Goal: Transaction & Acquisition: Purchase product/service

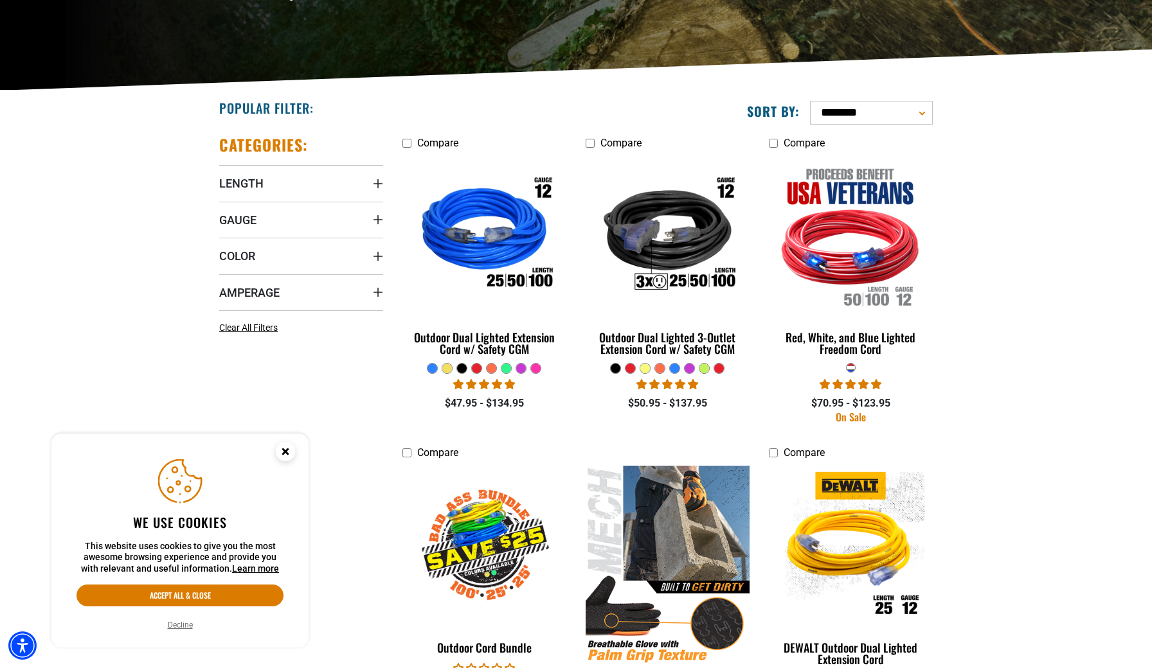
scroll to position [237, 0]
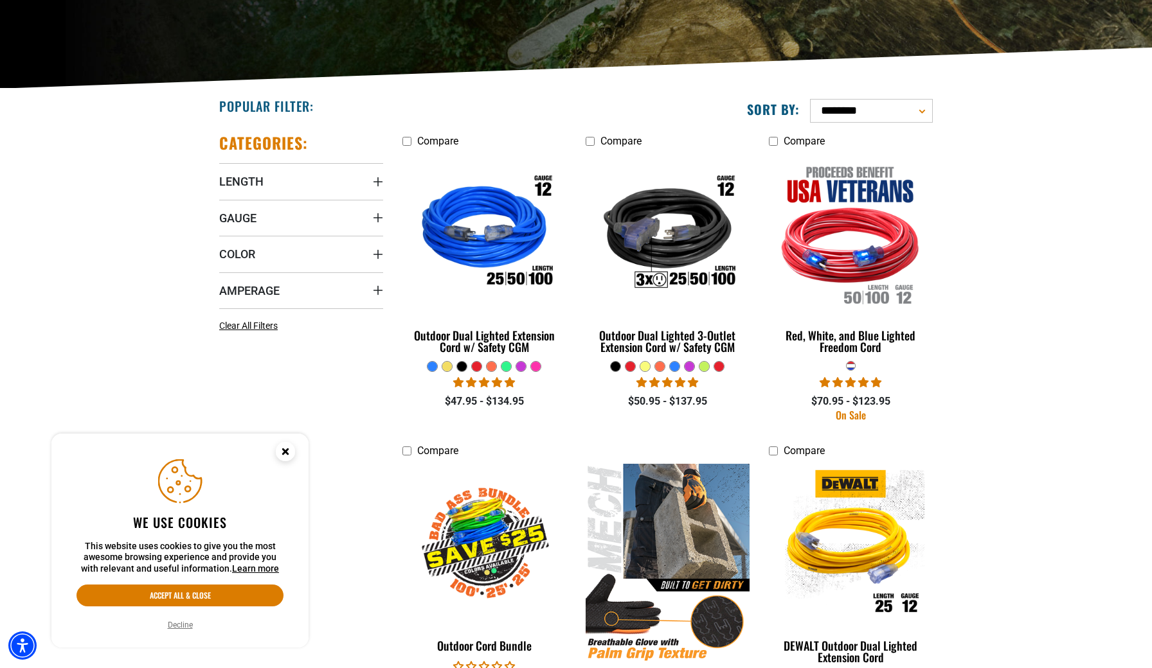
click at [517, 366] on div at bounding box center [521, 367] width 10 height 10
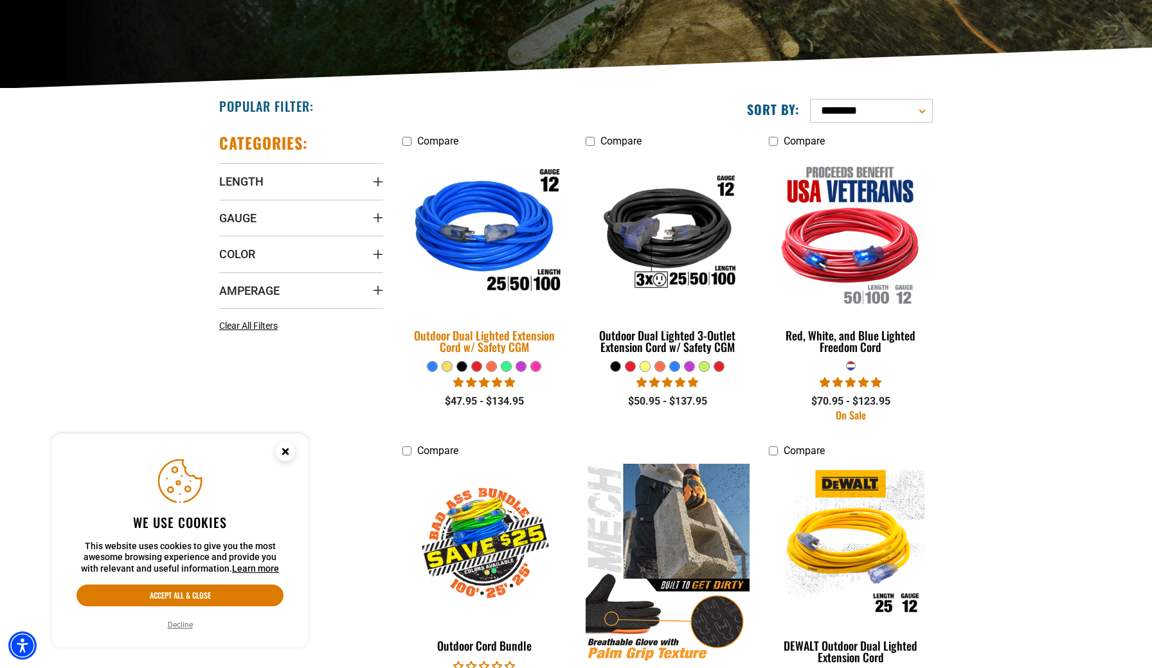
click at [522, 342] on div "Outdoor Dual Lighted Extension Cord w/ Safety CGM" at bounding box center [484, 341] width 164 height 23
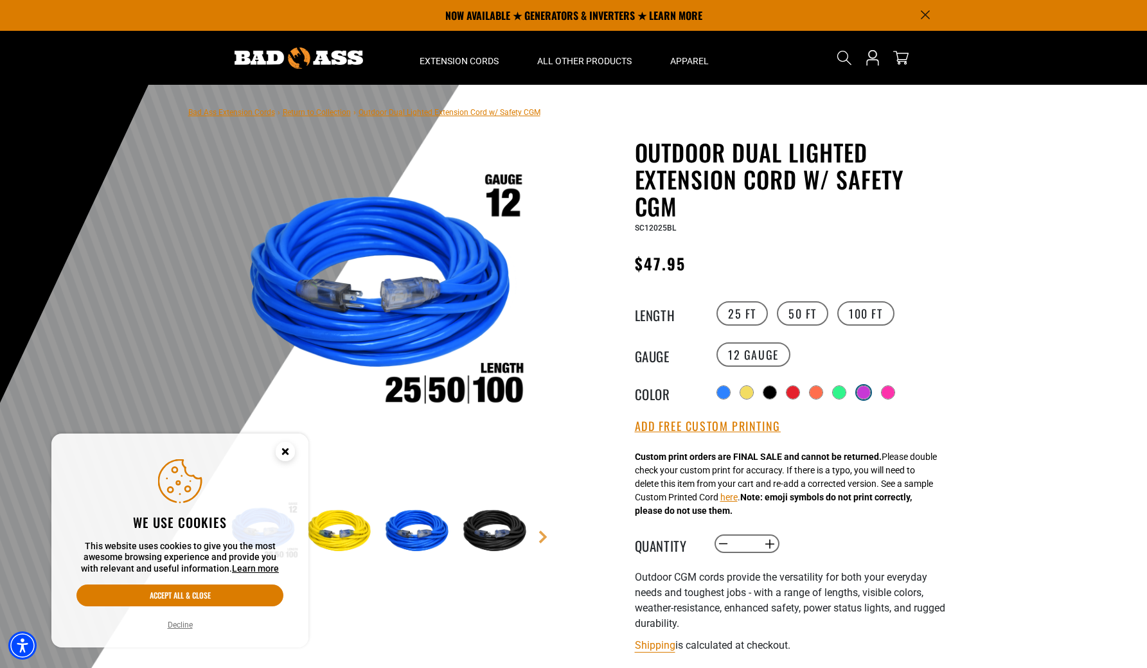
click at [863, 389] on div at bounding box center [863, 392] width 13 height 13
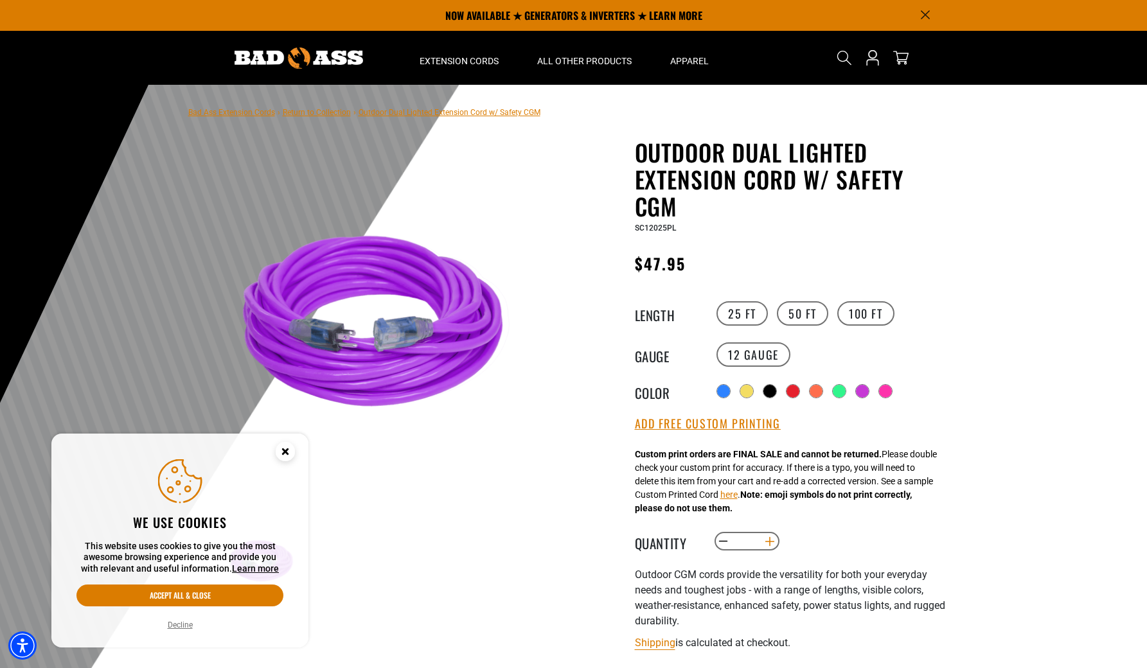
click at [766, 542] on button "Increase quantity for Outdoor Dual Lighted Extension Cord w/ Safety CGM" at bounding box center [770, 542] width 20 height 22
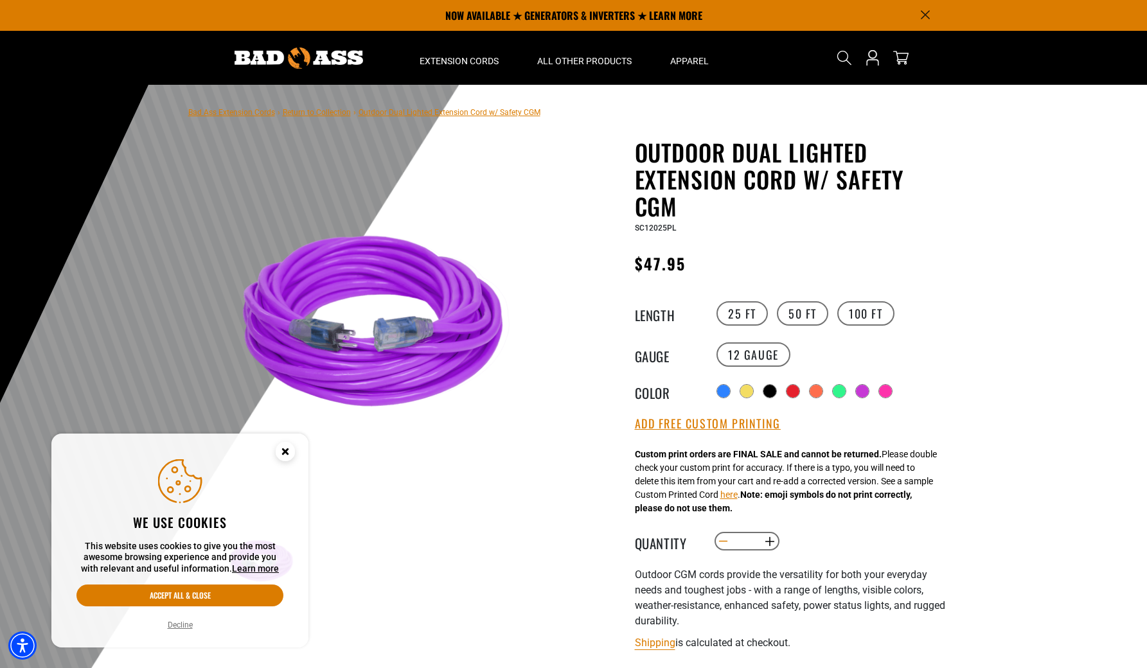
click at [722, 543] on button "Decrease quantity for Outdoor Dual Lighted Extension Cord w/ Safety CGM" at bounding box center [723, 542] width 20 height 22
type input "*"
click at [983, 504] on div at bounding box center [573, 400] width 1147 height 630
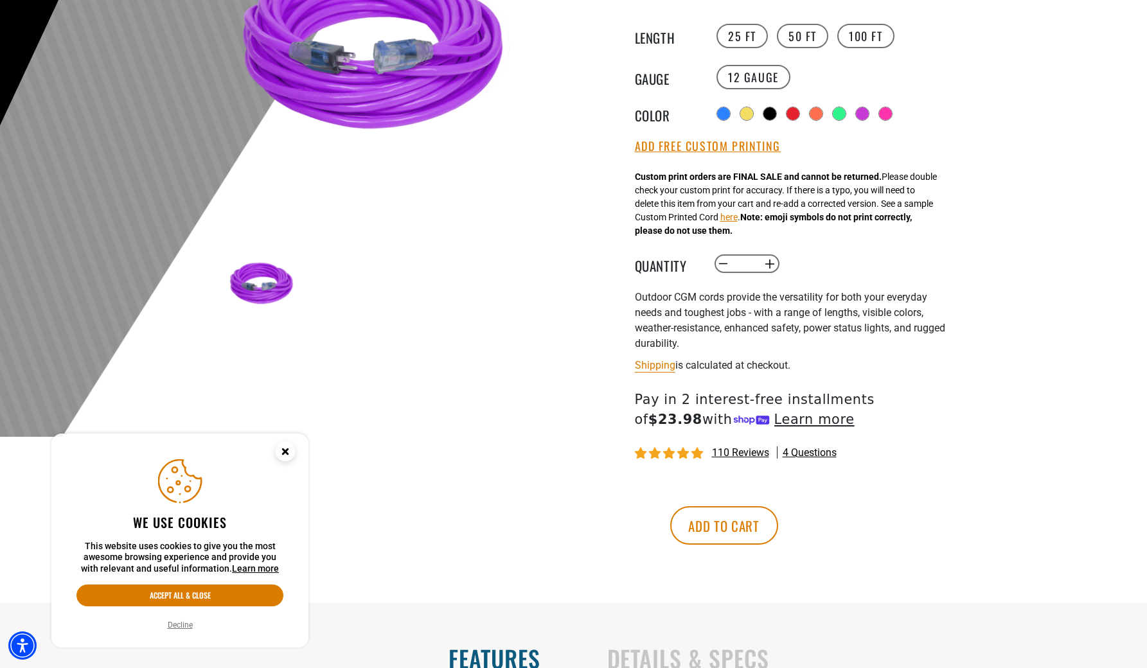
scroll to position [280, 0]
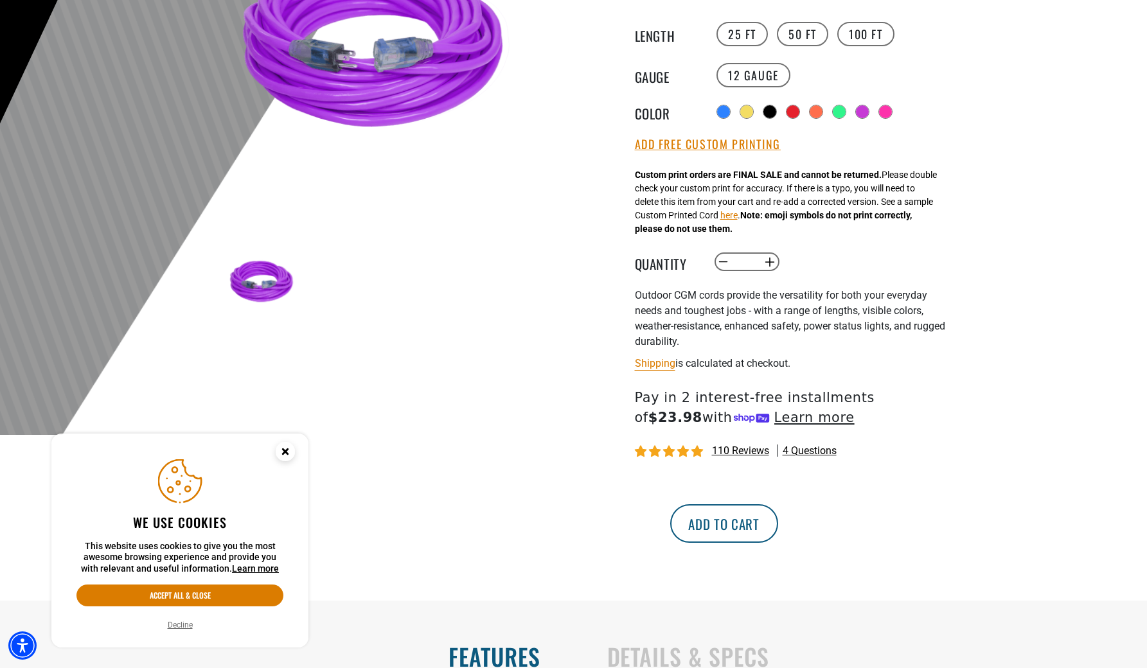
click at [778, 520] on button "Add to cart" at bounding box center [724, 523] width 108 height 39
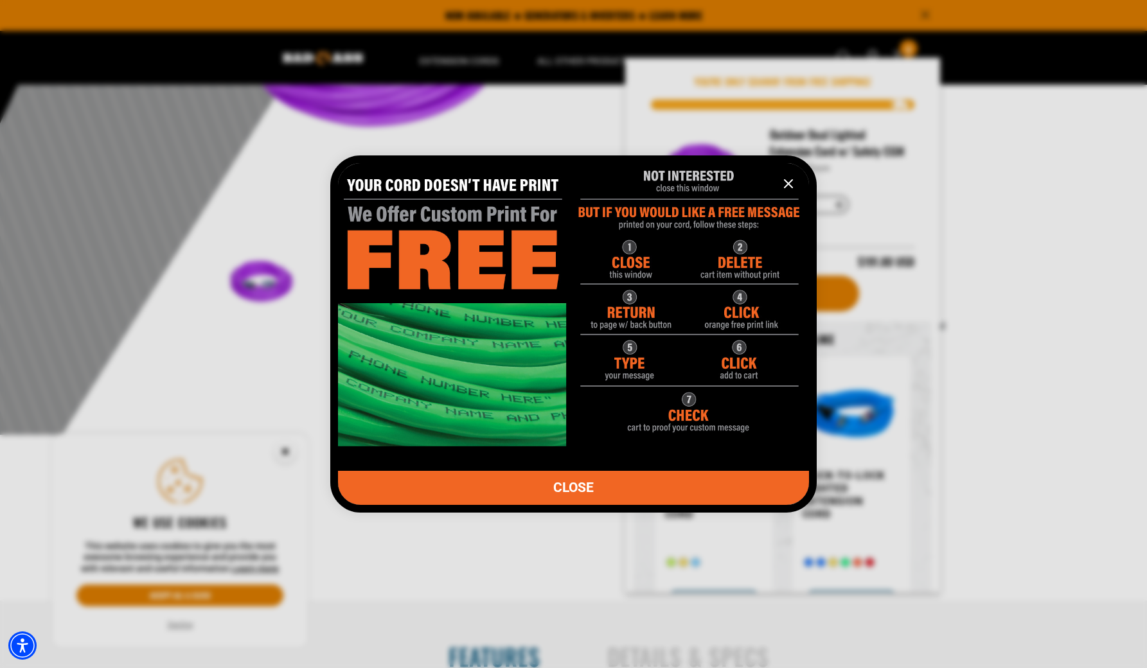
click at [787, 185] on icon "information" at bounding box center [789, 184] width 8 height 8
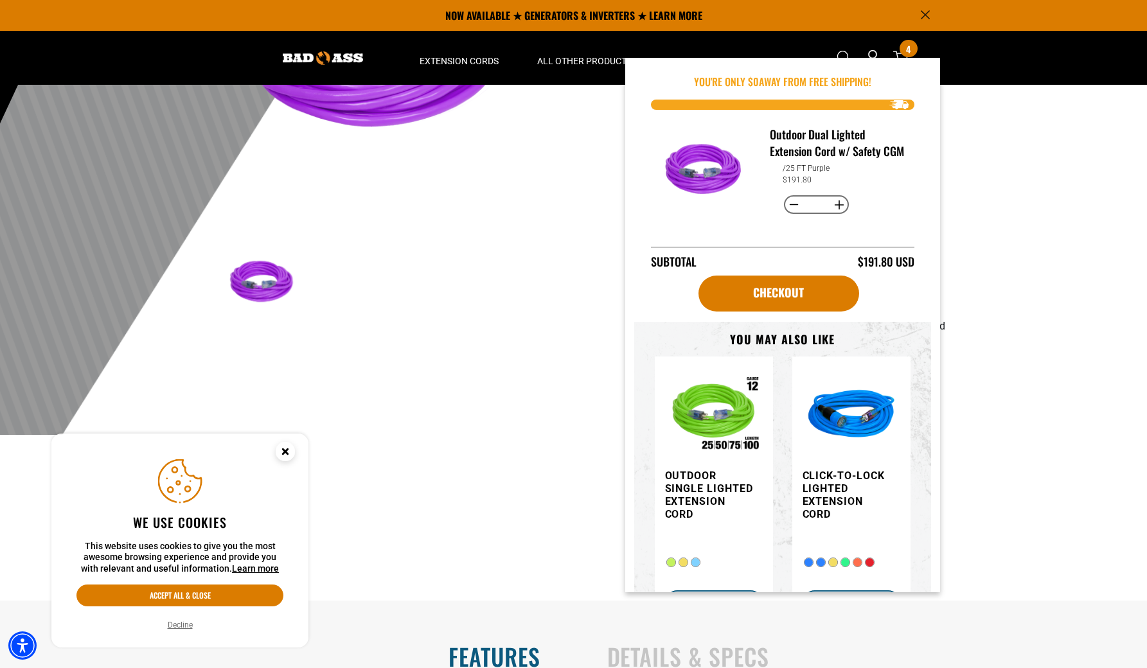
click at [795, 216] on button "Decrease quantity for Outdoor Dual Lighted Extension Cord w/ Safety CGM" at bounding box center [794, 205] width 20 height 22
type input "*"
click at [790, 215] on button "Decrease quantity for Outdoor Dual Lighted Extension Cord w/ Safety CGM" at bounding box center [794, 205] width 20 height 22
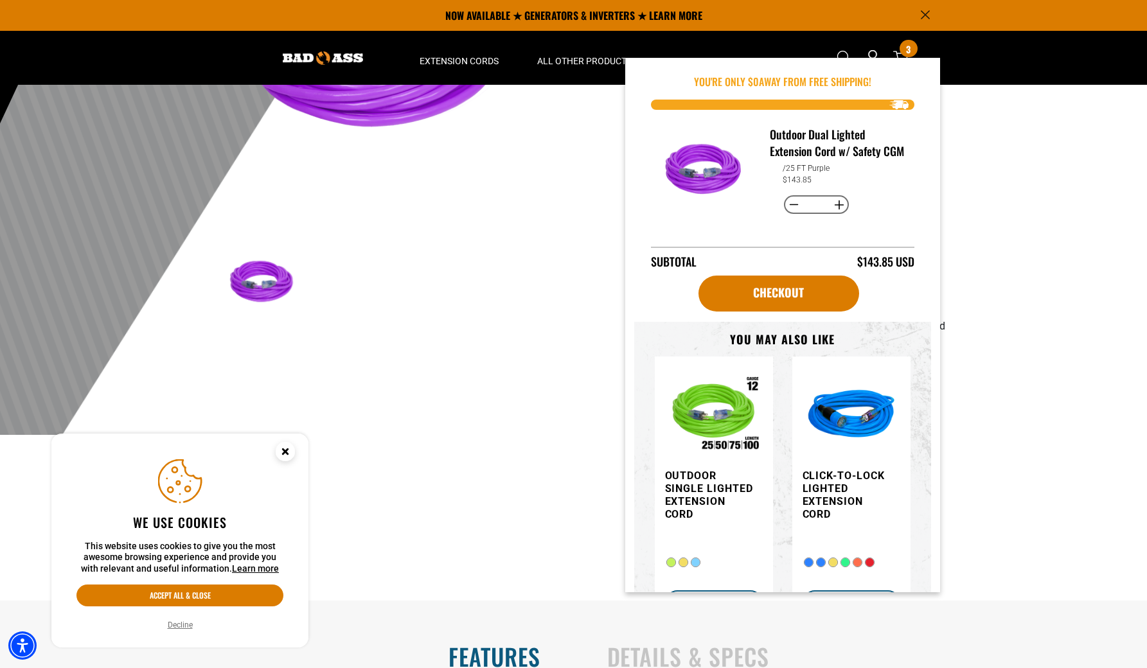
type input "*"
click at [790, 215] on button "Decrease quantity for Outdoor Dual Lighted Extension Cord w/ Safety CGM" at bounding box center [794, 205] width 20 height 22
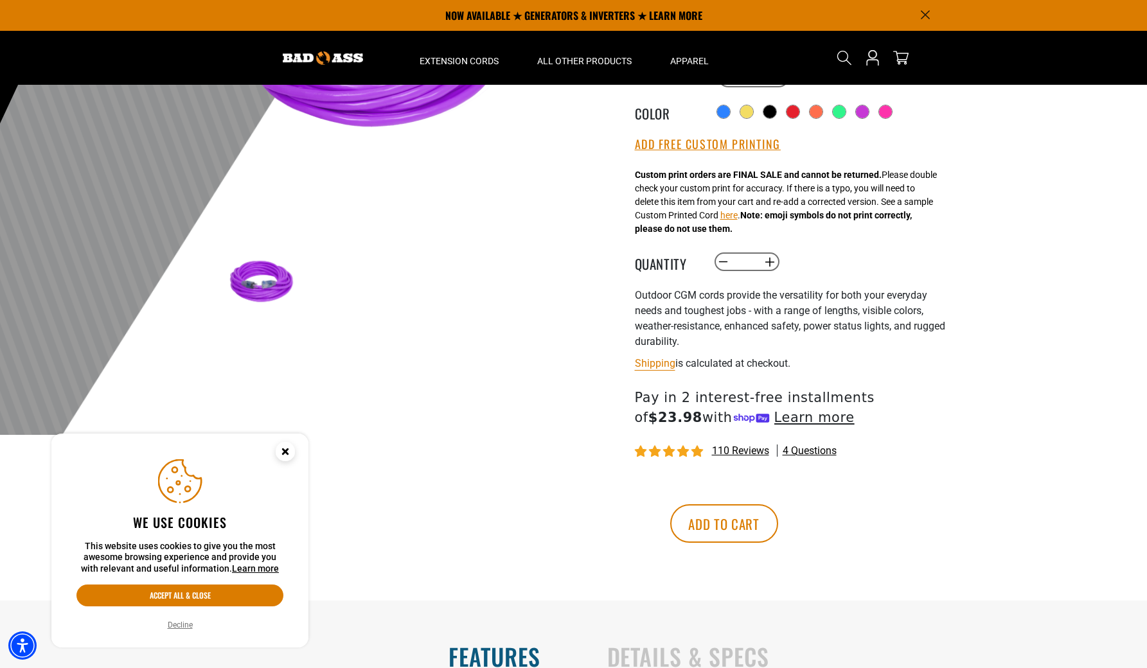
click at [285, 453] on icon "Close this option" at bounding box center [285, 451] width 4 height 4
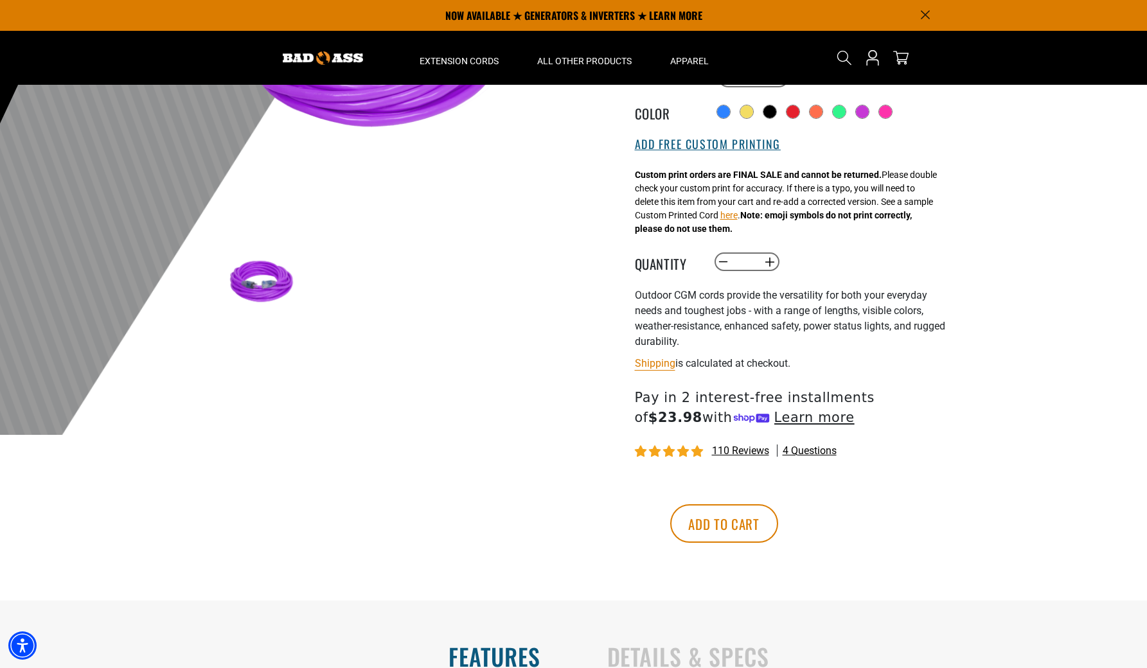
click at [674, 149] on button "Add Free Custom Printing" at bounding box center [708, 145] width 146 height 14
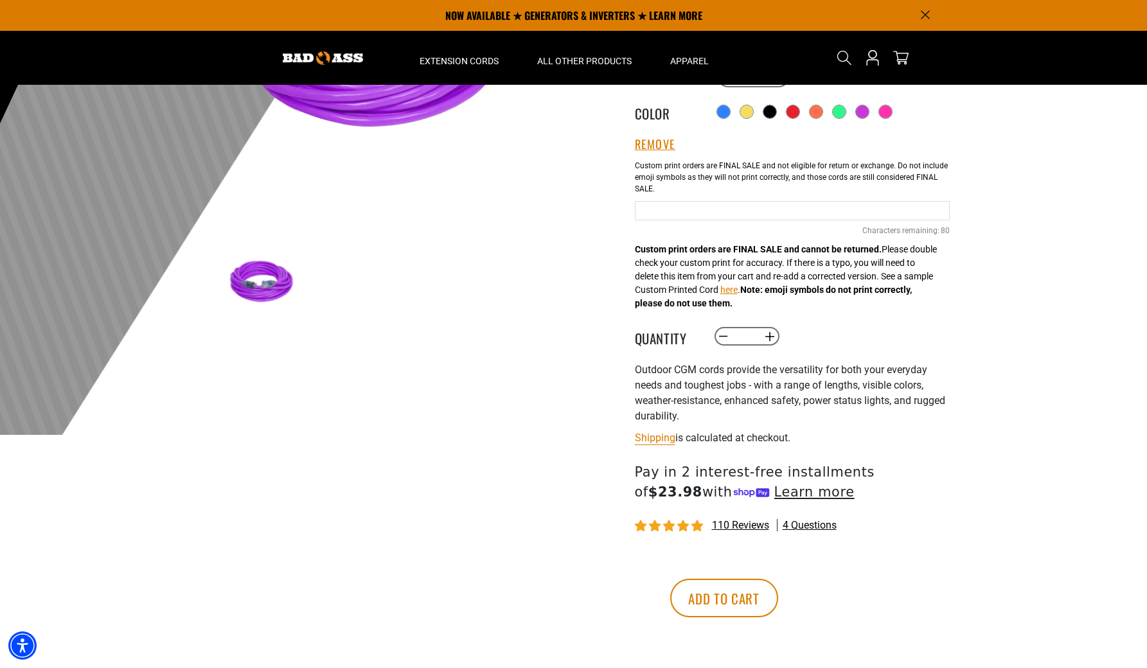
click at [679, 211] on input "text" at bounding box center [792, 210] width 315 height 19
type input "**********"
click at [778, 593] on button "Add to cart" at bounding box center [724, 598] width 108 height 39
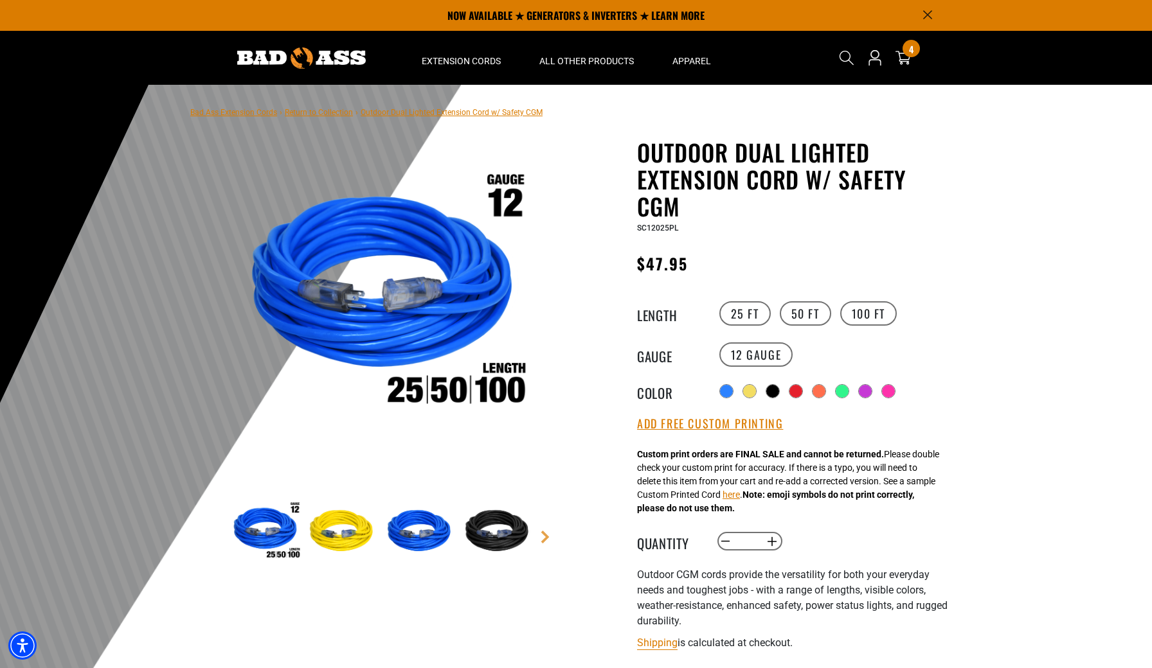
scroll to position [280, 0]
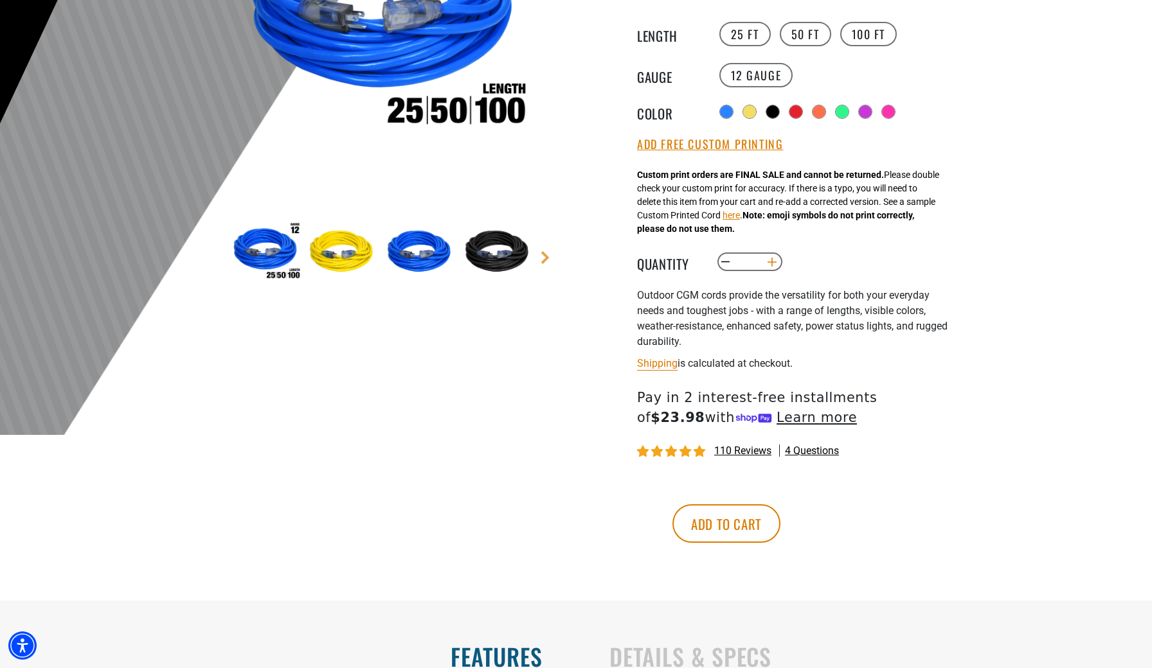
click at [771, 264] on button "Increase quantity for Outdoor Dual Lighted Extension Cord w/ Safety CGM" at bounding box center [772, 262] width 20 height 22
type input "*"
click at [812, 32] on label "50 FT" at bounding box center [805, 34] width 51 height 24
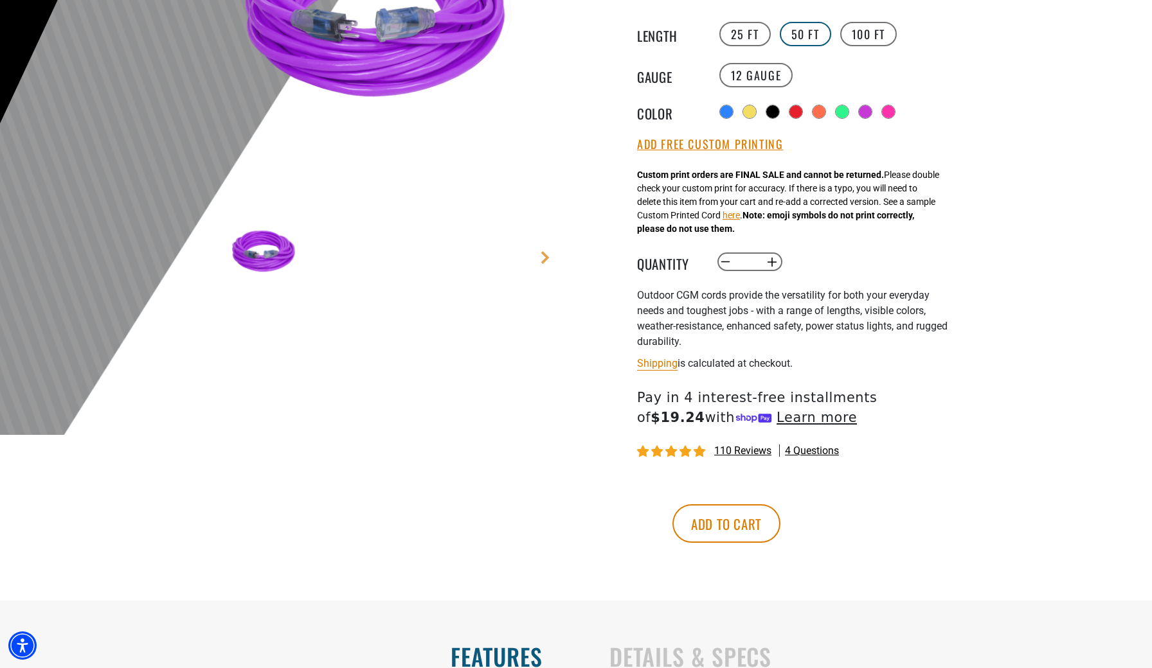
click at [796, 33] on label "50 FT" at bounding box center [805, 34] width 51 height 24
click at [742, 145] on button "Add Free Custom Printing" at bounding box center [710, 145] width 146 height 14
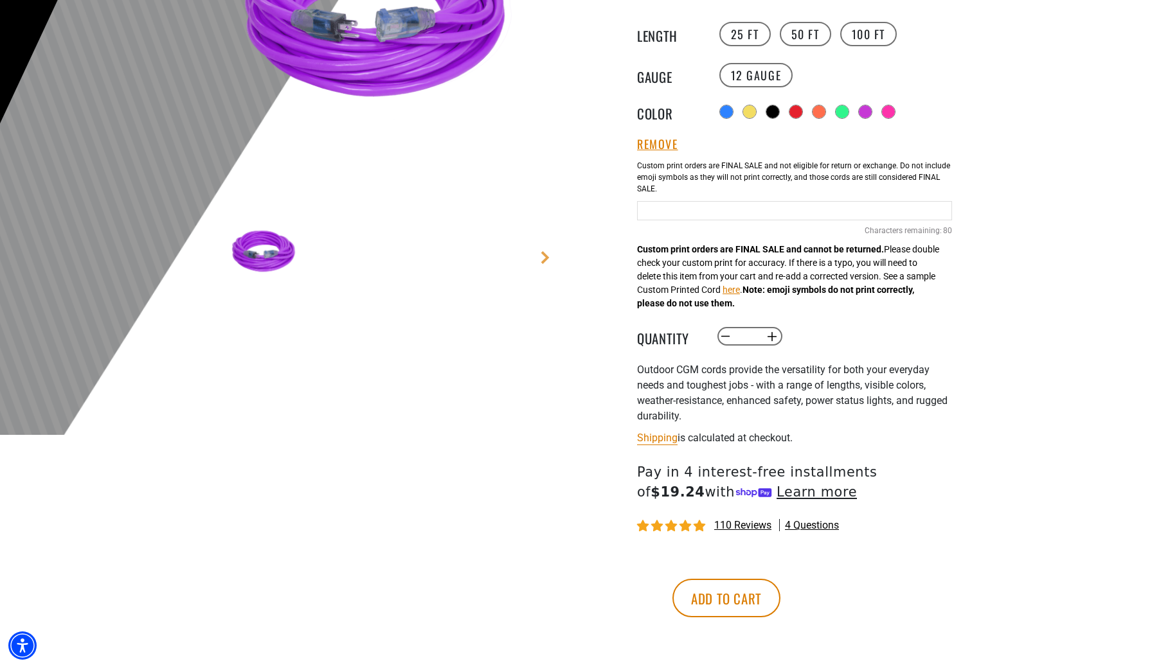
click at [715, 211] on input "Purple Cables" at bounding box center [794, 210] width 315 height 19
type input "**********"
click at [780, 593] on button "Add to cart" at bounding box center [726, 598] width 108 height 39
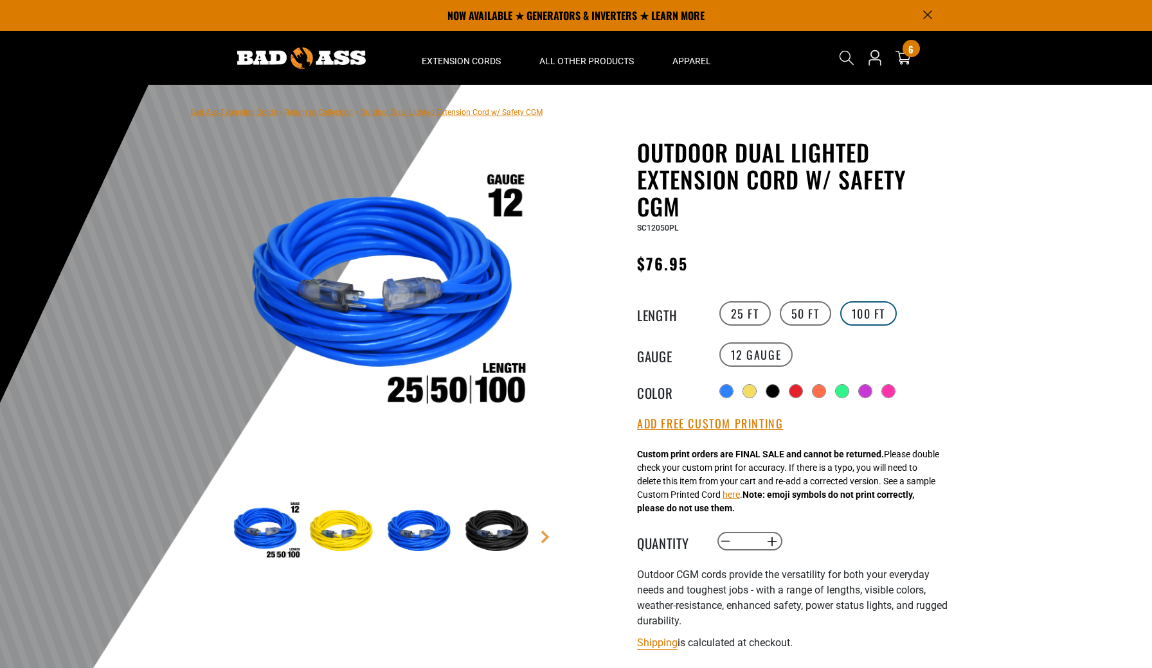
click at [870, 314] on label "100 FT" at bounding box center [868, 313] width 57 height 24
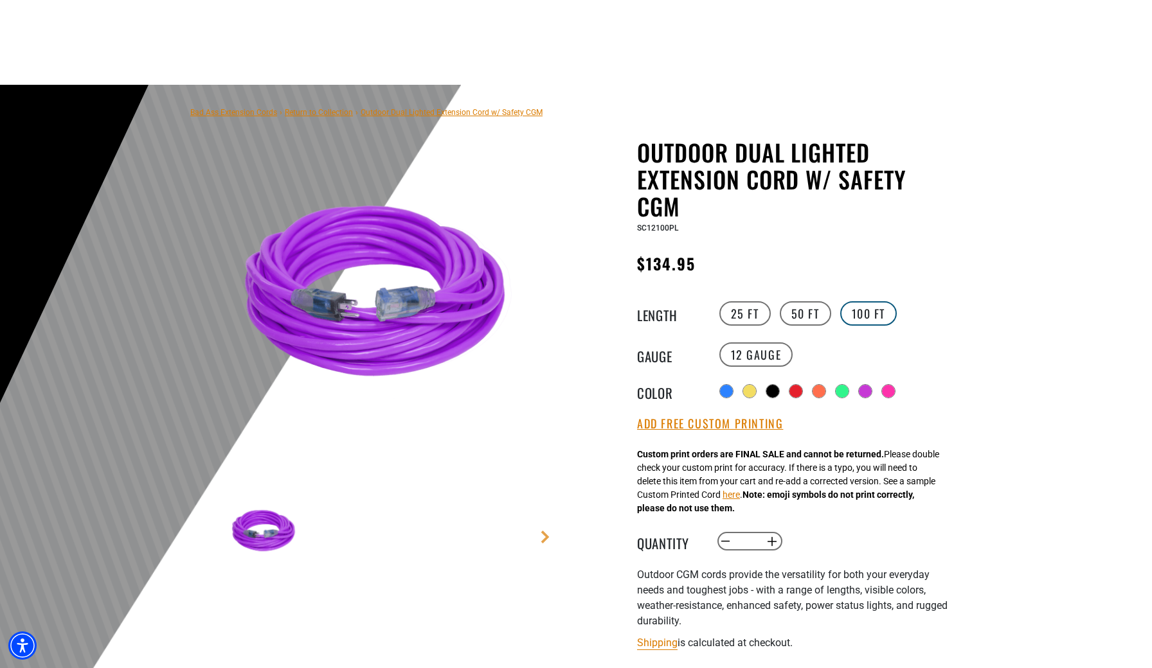
scroll to position [280, 0]
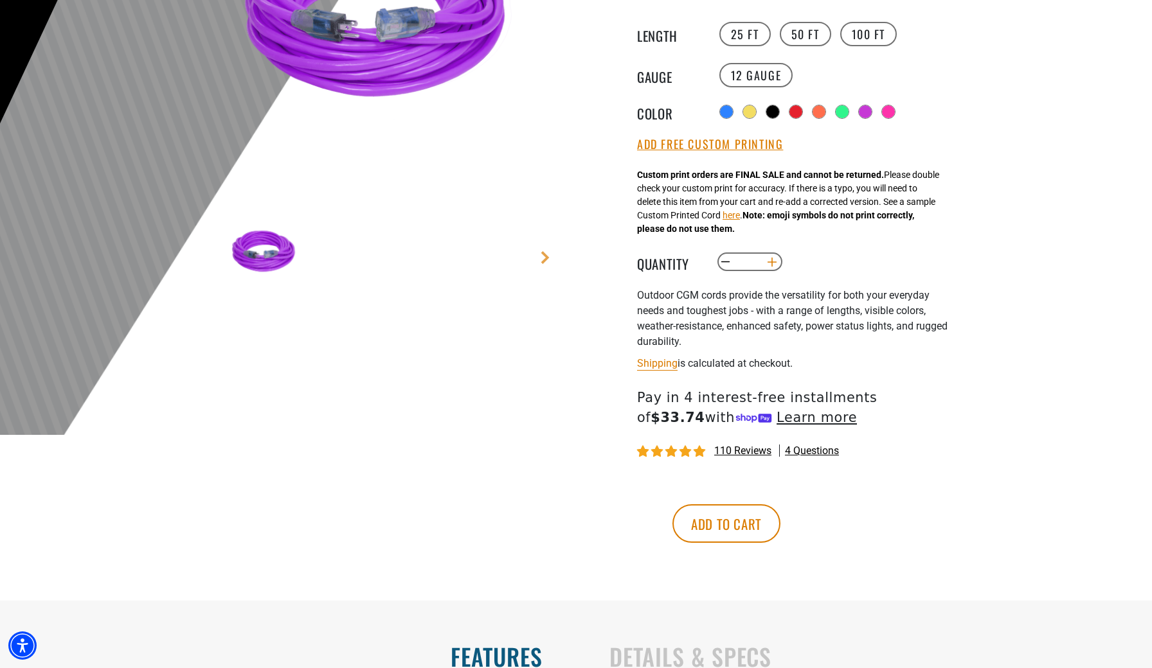
click at [768, 260] on button "Increase quantity for Outdoor Dual Lighted Extension Cord w/ Safety CGM" at bounding box center [772, 262] width 20 height 22
type input "*"
click at [730, 147] on button "Add Free Custom Printing" at bounding box center [710, 145] width 146 height 14
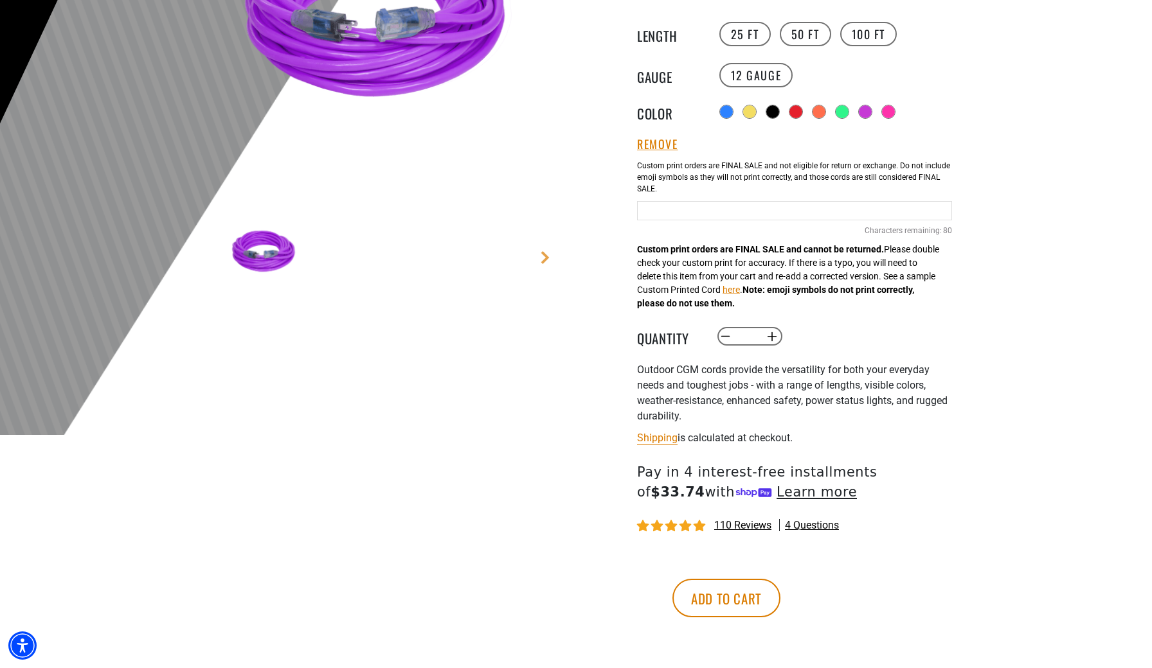
click at [697, 219] on input "Purple Cables" at bounding box center [794, 210] width 315 height 19
type input "**********"
click at [780, 589] on button "Add to cart" at bounding box center [726, 598] width 108 height 39
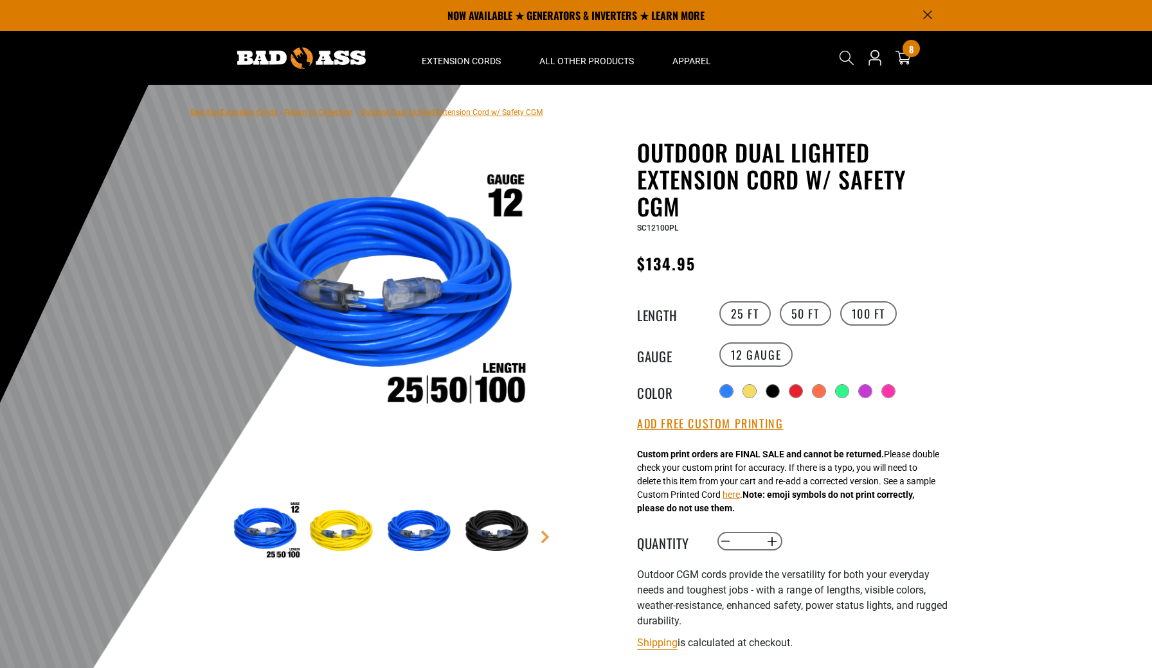
click at [1006, 503] on div at bounding box center [576, 400] width 1152 height 630
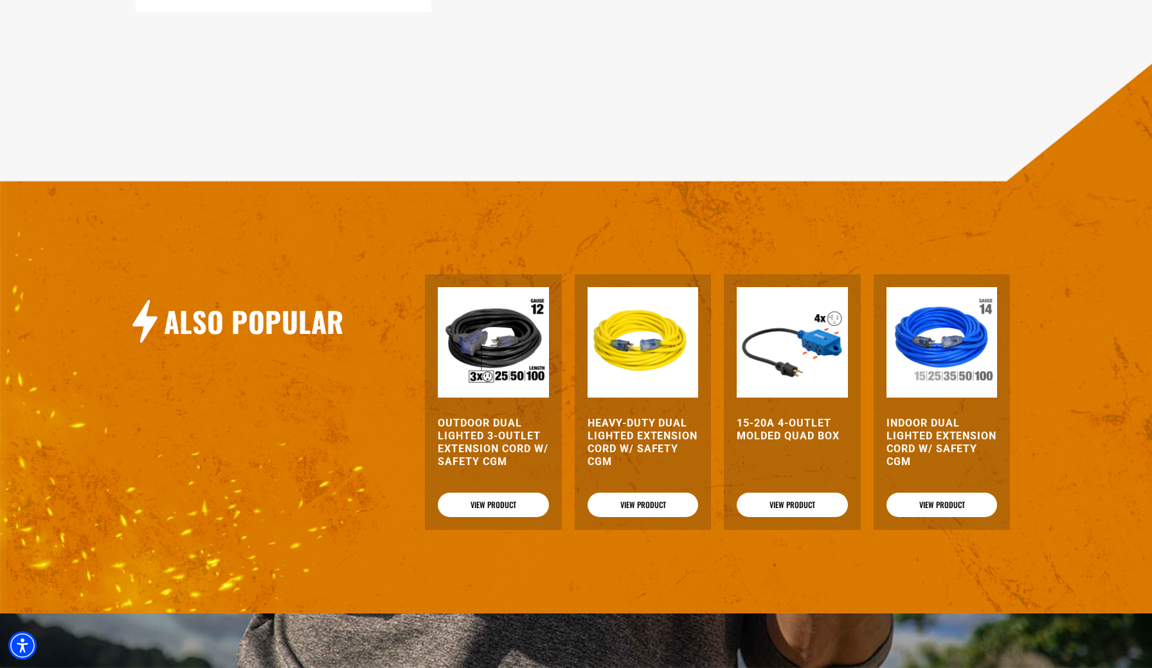
scroll to position [1294, 0]
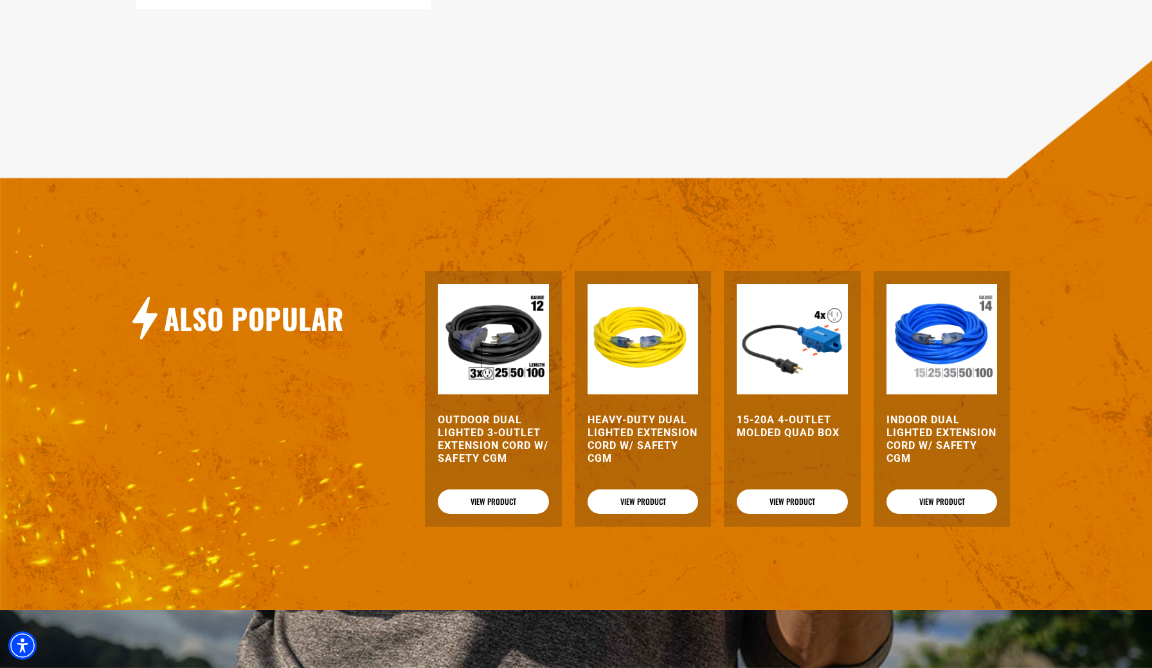
click at [828, 575] on div "Also Popular Outdoor Dual Lighted 3-Outlet Extension Cord w/ Safety CGM View Pr…" at bounding box center [580, 331] width 1163 height 559
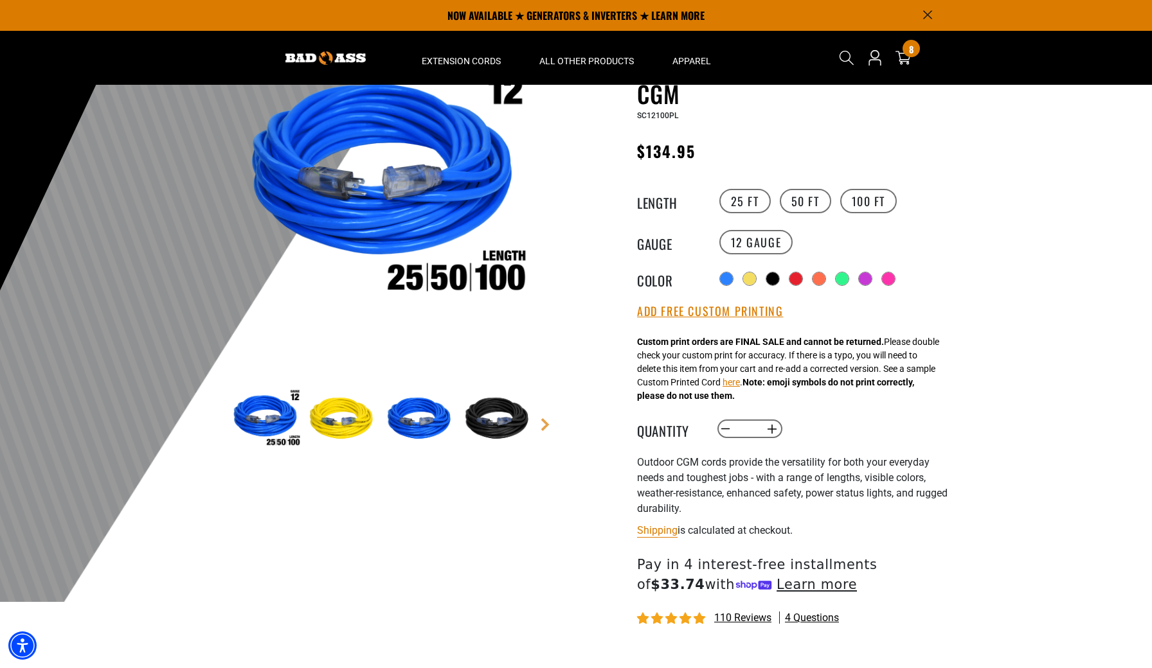
scroll to position [105, 0]
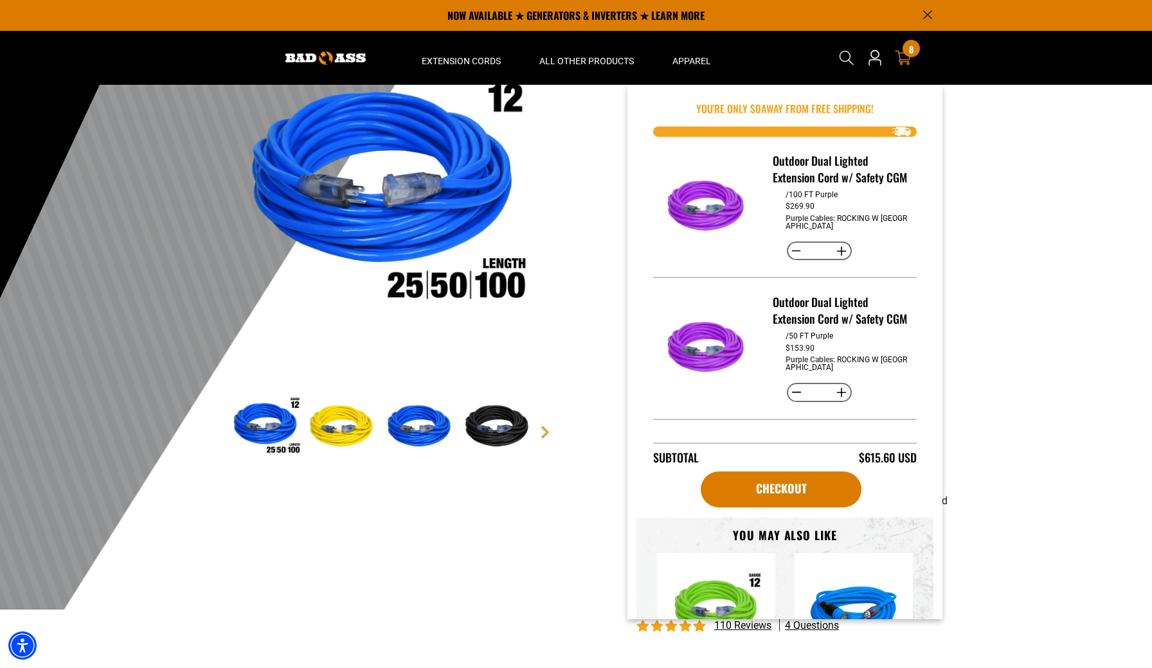
click at [904, 52] on div "8 8 items" at bounding box center [910, 48] width 17 height 17
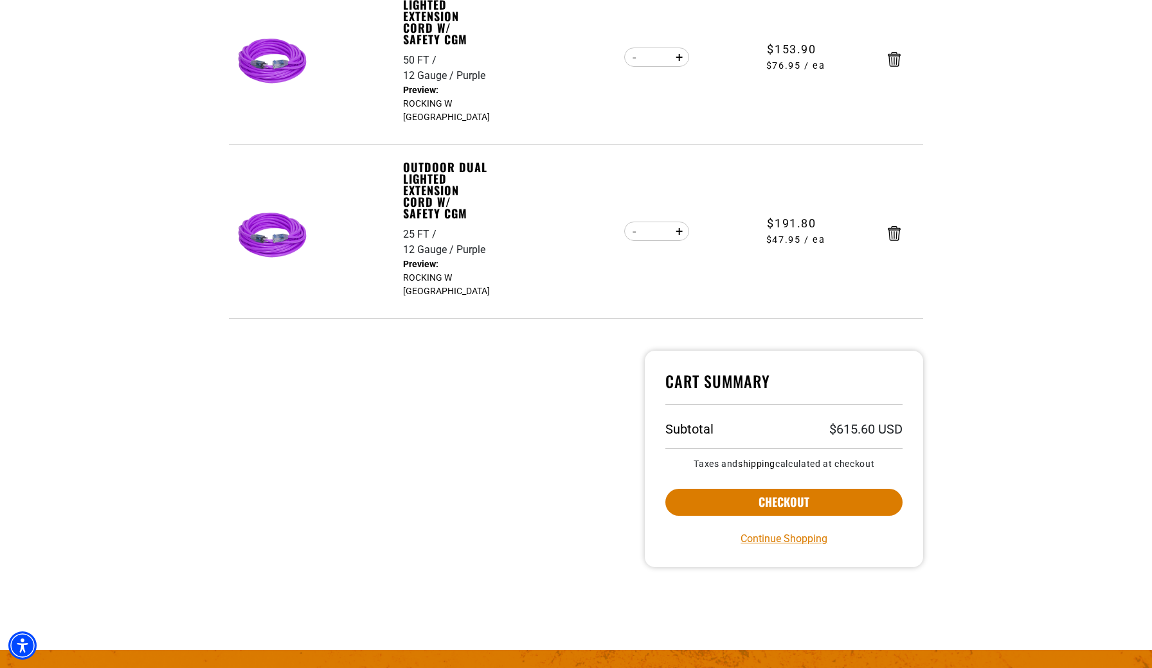
scroll to position [469, 0]
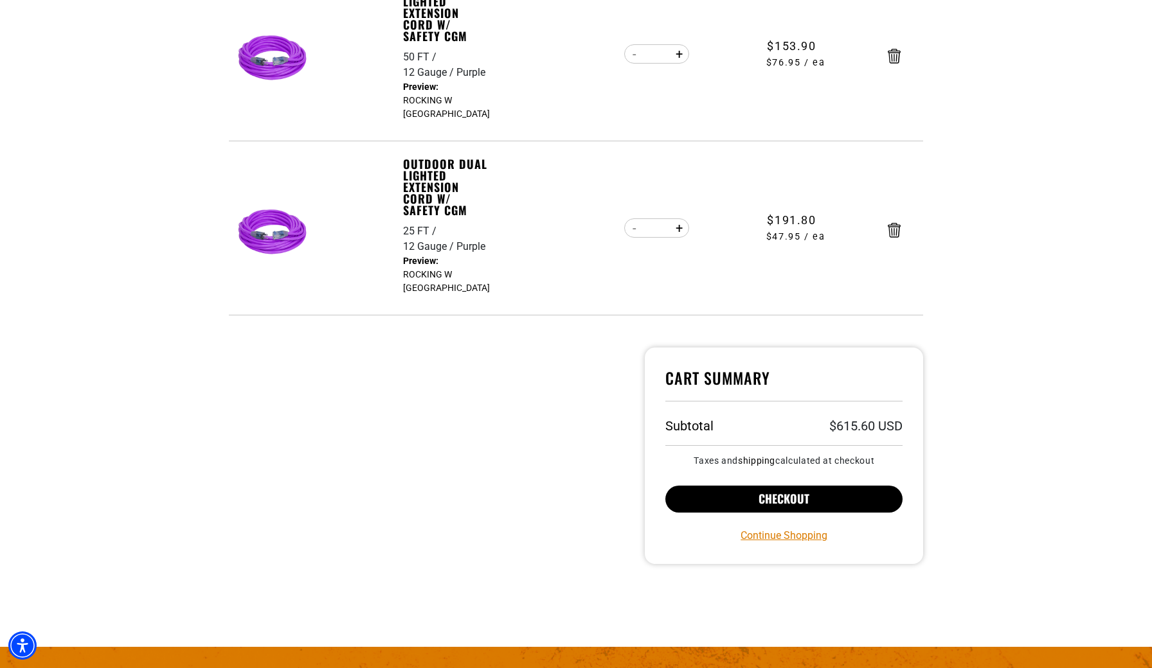
click at [814, 510] on button "Checkout" at bounding box center [783, 499] width 237 height 27
